Goal: Navigation & Orientation: Find specific page/section

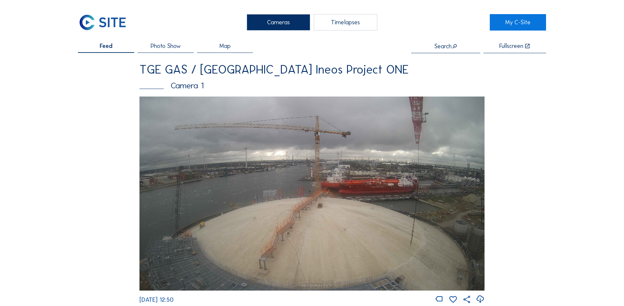
scroll to position [914, 0]
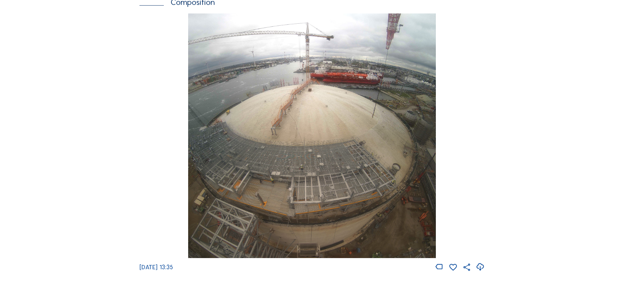
scroll to position [920, 0]
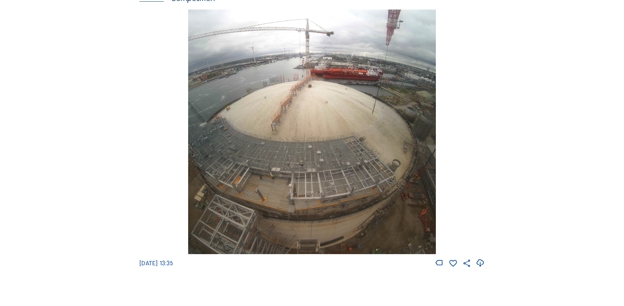
click at [384, 215] on img at bounding box center [311, 132] width 247 height 245
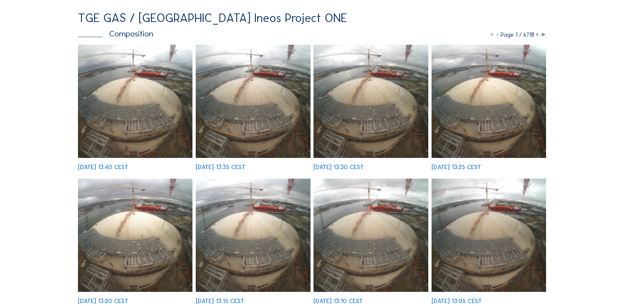
scroll to position [66, 0]
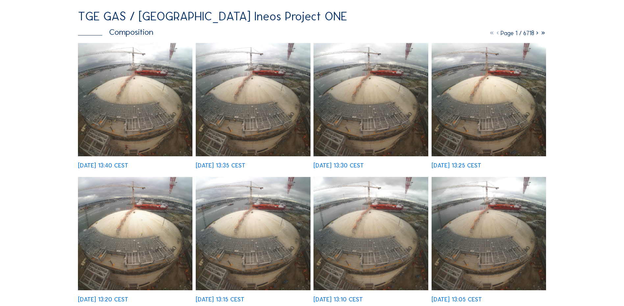
click at [168, 143] on img at bounding box center [135, 99] width 114 height 113
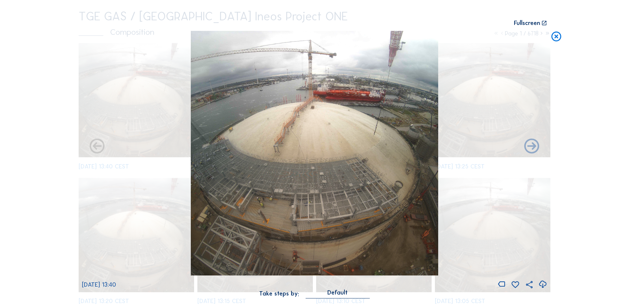
click at [541, 286] on icon at bounding box center [542, 284] width 9 height 11
drag, startPoint x: 619, startPoint y: 184, endPoint x: 616, endPoint y: 180, distance: 4.4
click at [619, 184] on div "Scroll to travel through time | Press 'Alt' Button + Scroll to Zoom | Click and…" at bounding box center [314, 153] width 629 height 306
click at [553, 38] on icon at bounding box center [556, 37] width 12 height 12
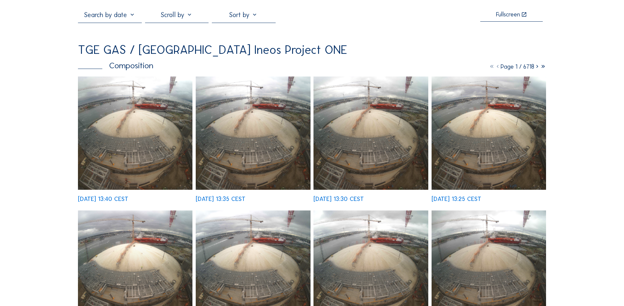
scroll to position [0, 0]
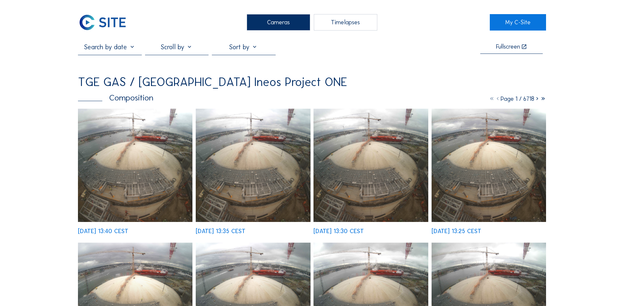
click at [261, 22] on div "Cameras" at bounding box center [278, 22] width 63 height 16
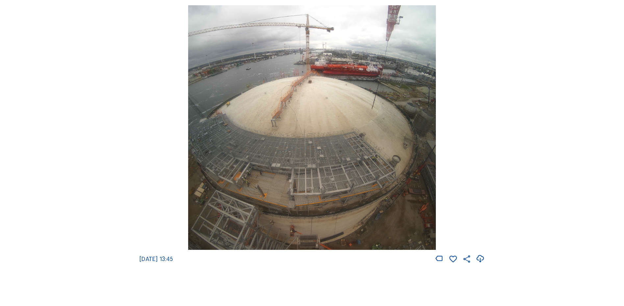
scroll to position [920, 0]
